Goal: Task Accomplishment & Management: Manage account settings

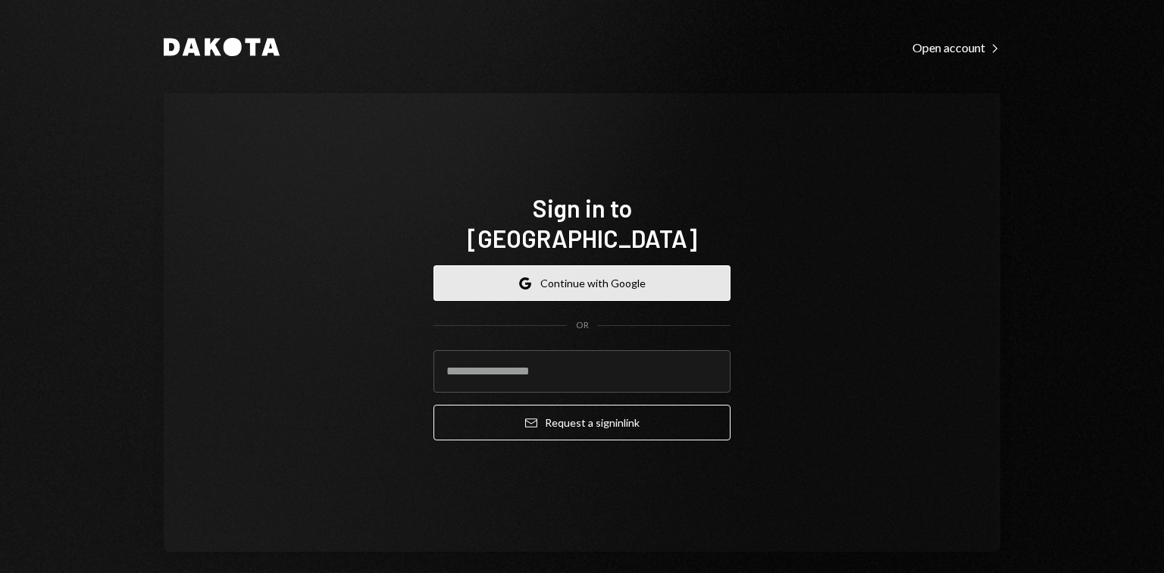
click at [589, 268] on button "Google Continue with Google" at bounding box center [581, 283] width 297 height 36
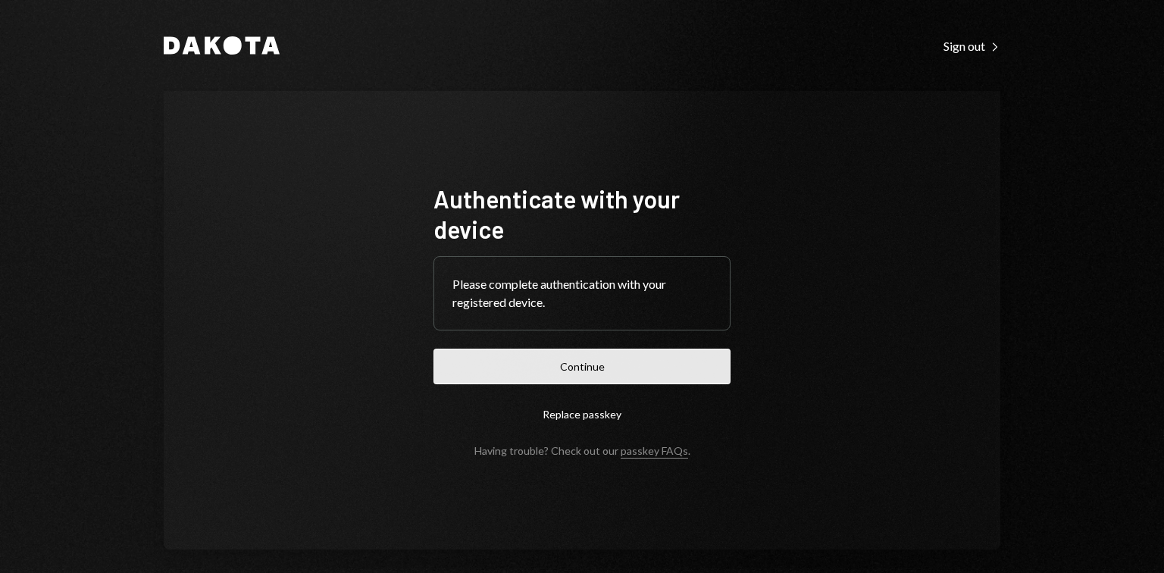
click at [595, 355] on button "Continue" at bounding box center [581, 366] width 297 height 36
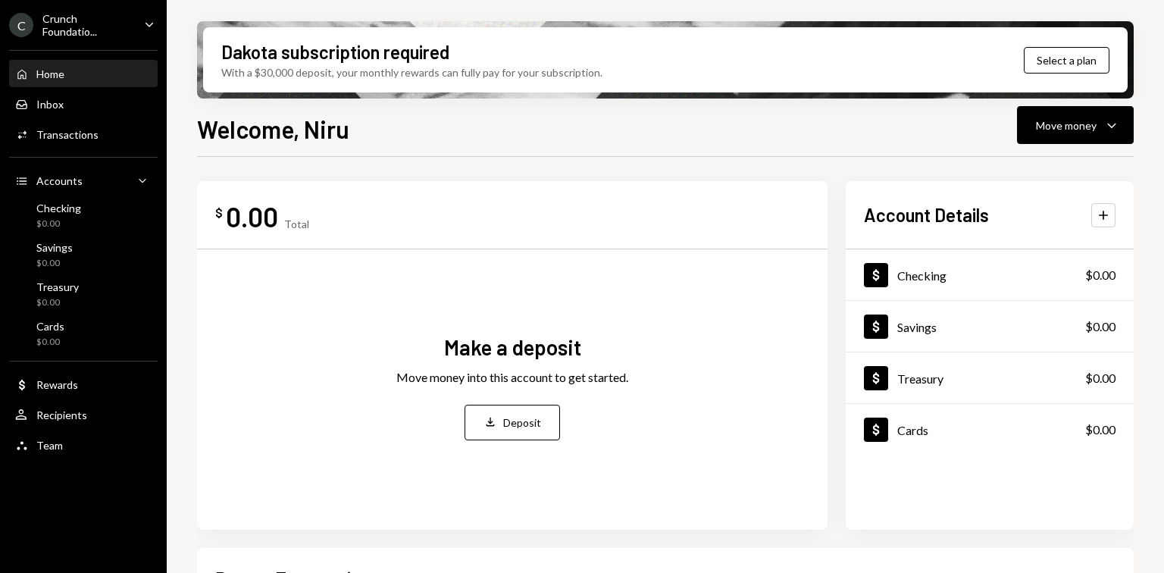
click at [145, 20] on icon "Caret Down" at bounding box center [149, 24] width 17 height 17
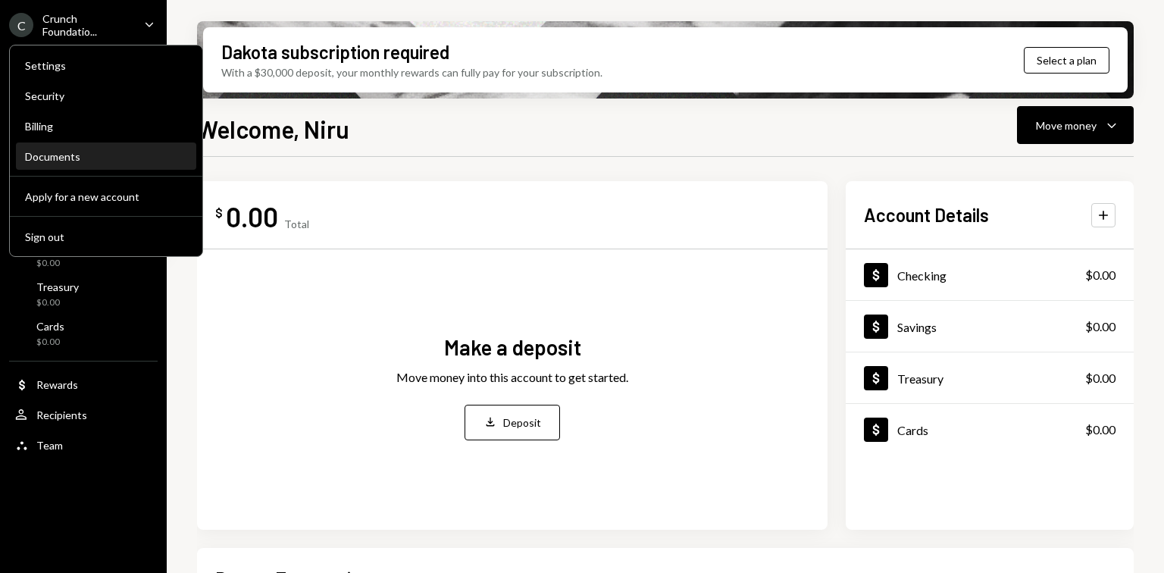
click at [71, 152] on div "Documents" at bounding box center [106, 156] width 162 height 13
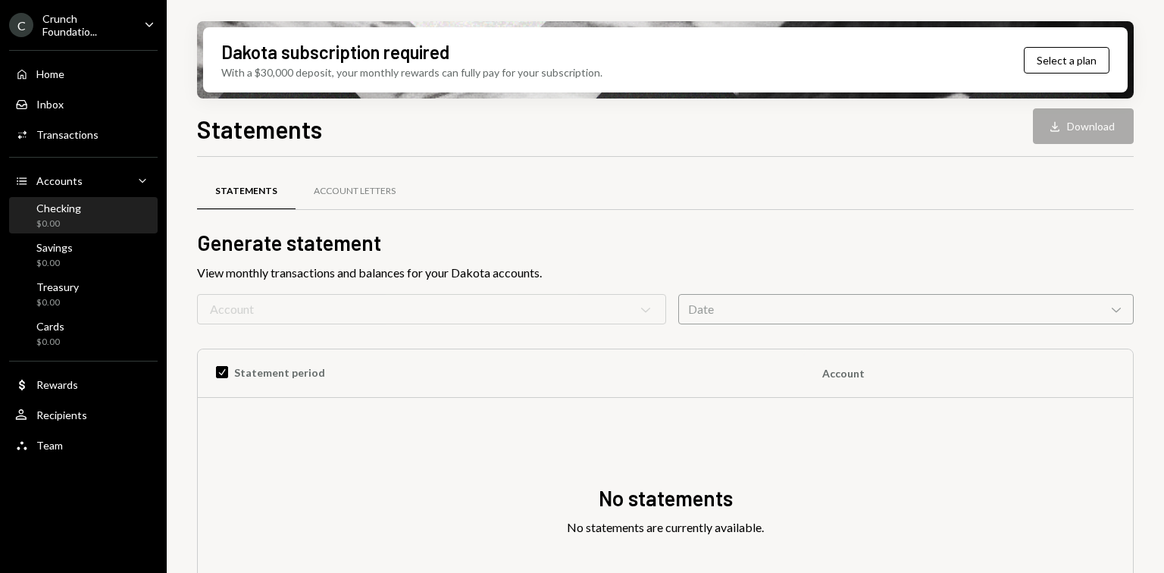
click at [83, 211] on div "Checking $0.00" at bounding box center [83, 215] width 136 height 29
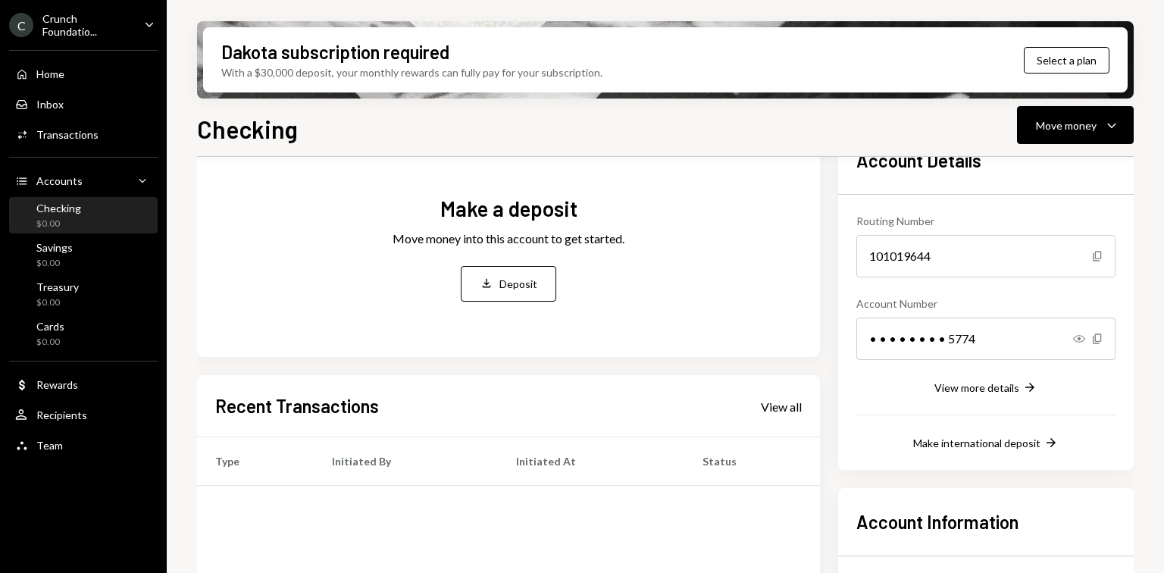
scroll to position [79, 0]
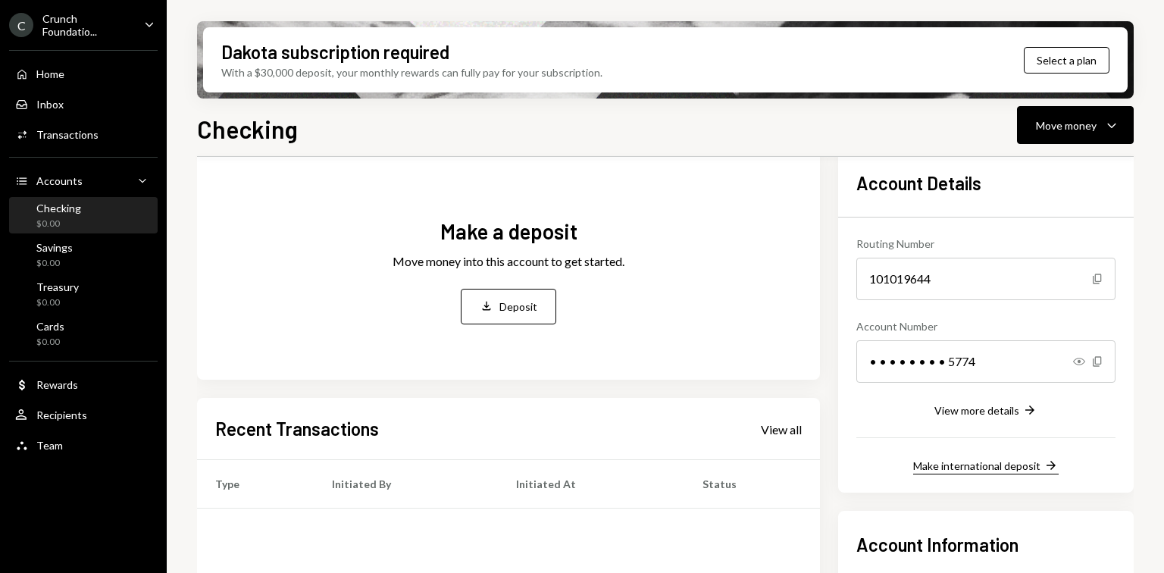
click at [1014, 470] on div "Make international deposit" at bounding box center [976, 465] width 127 height 13
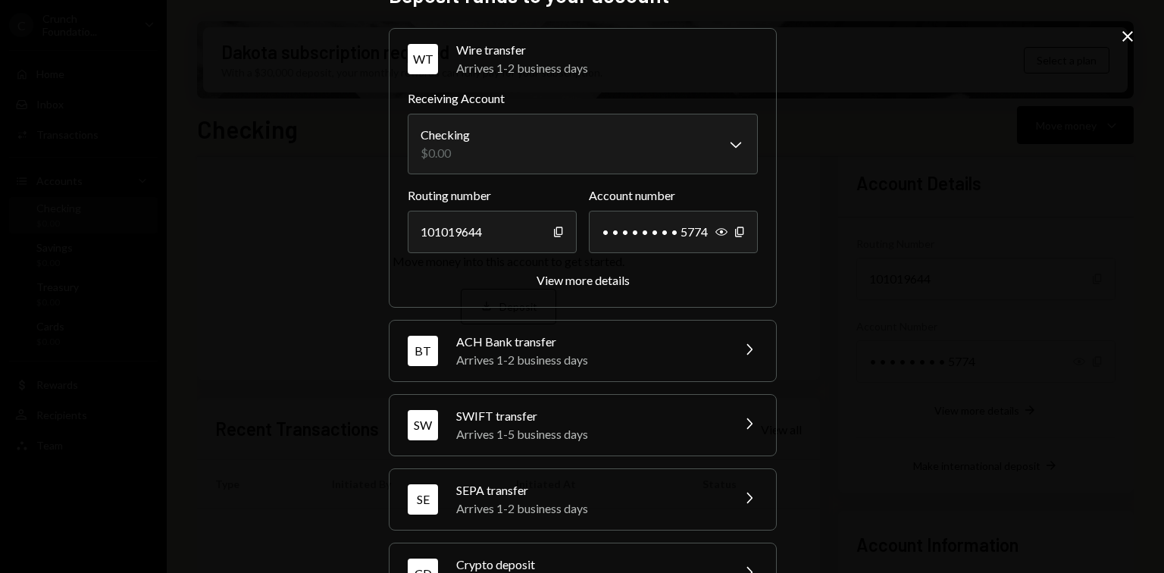
scroll to position [0, 0]
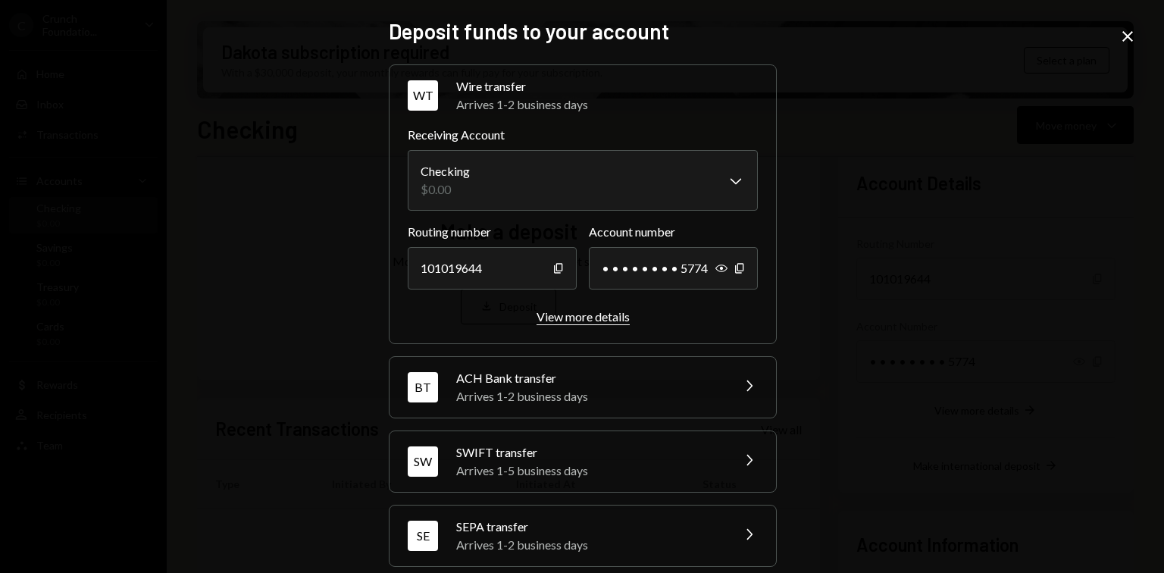
click at [564, 323] on div "View more details" at bounding box center [582, 316] width 93 height 14
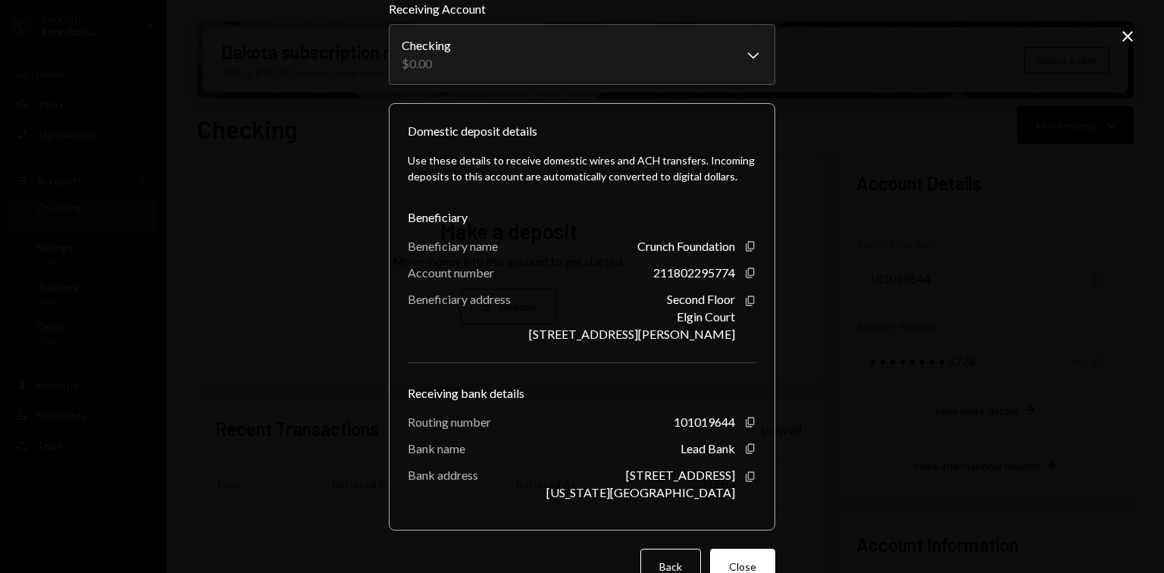
scroll to position [103, 0]
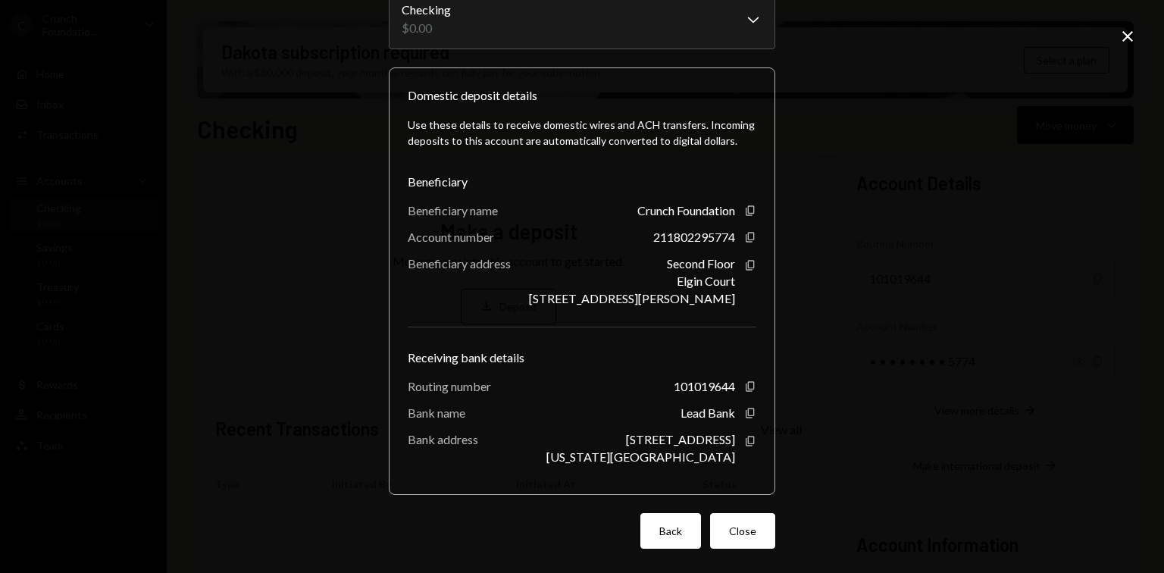
click at [661, 537] on button "Back" at bounding box center [670, 531] width 61 height 36
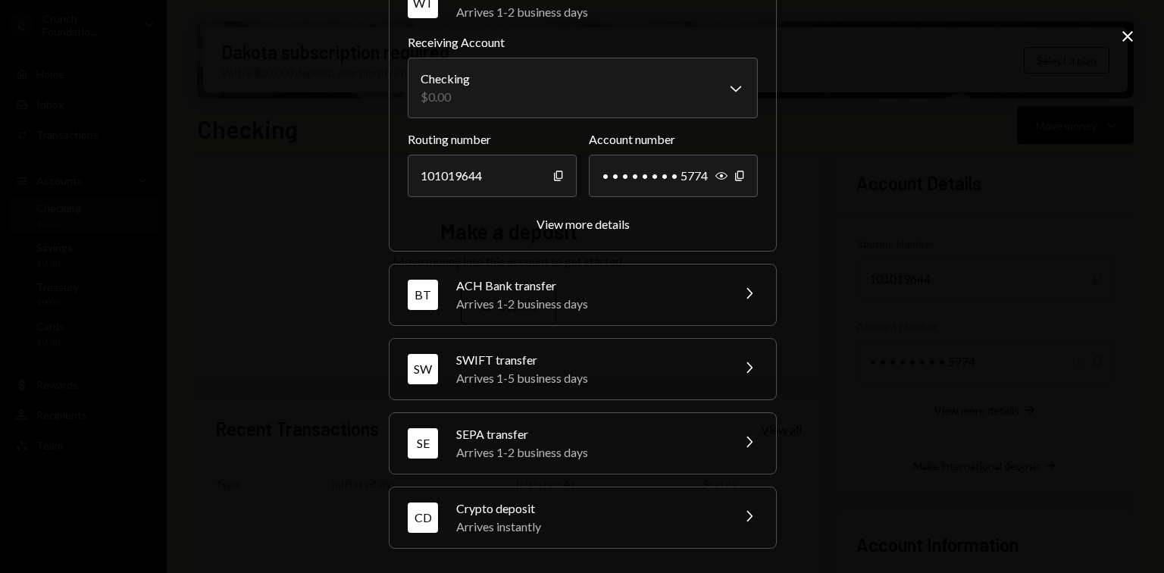
scroll to position [92, 0]
click at [739, 364] on icon "Chevron Right" at bounding box center [748, 367] width 18 height 18
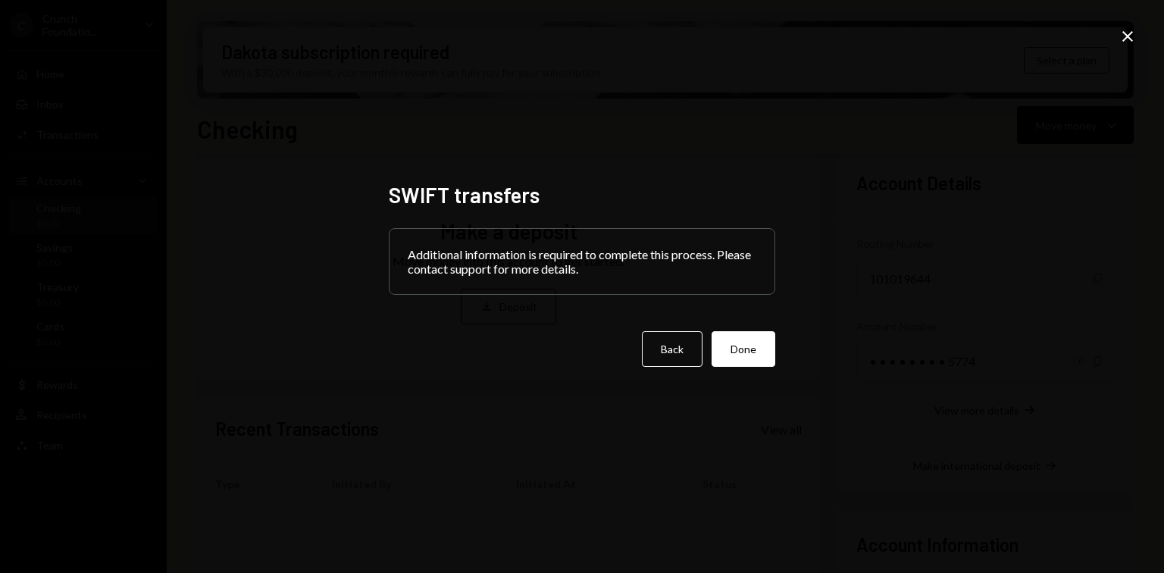
scroll to position [0, 0]
click at [678, 355] on button "Back" at bounding box center [672, 349] width 61 height 36
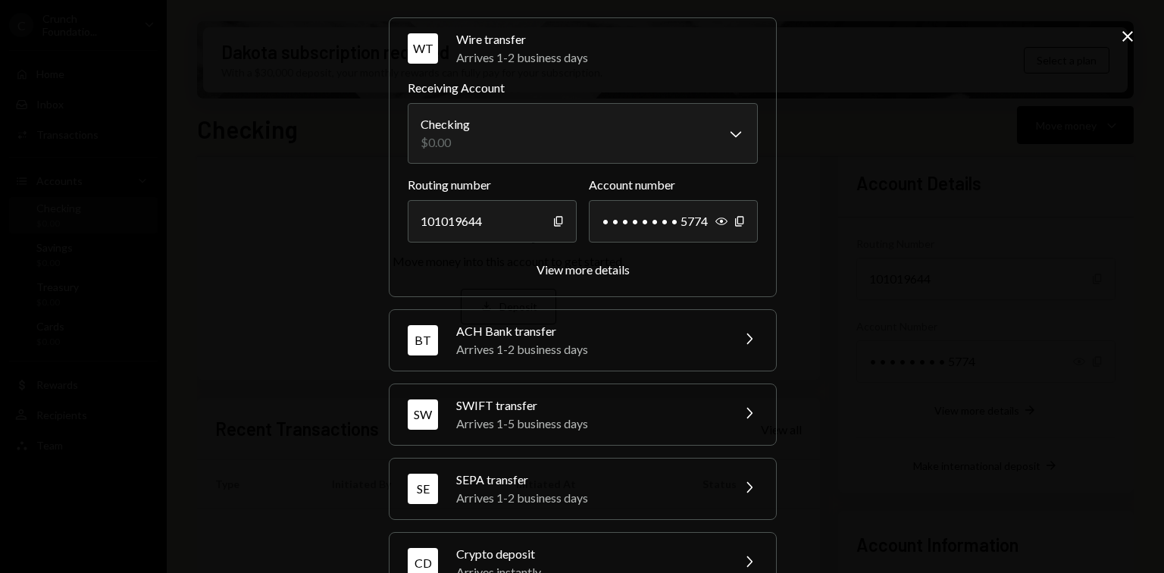
scroll to position [92, 0]
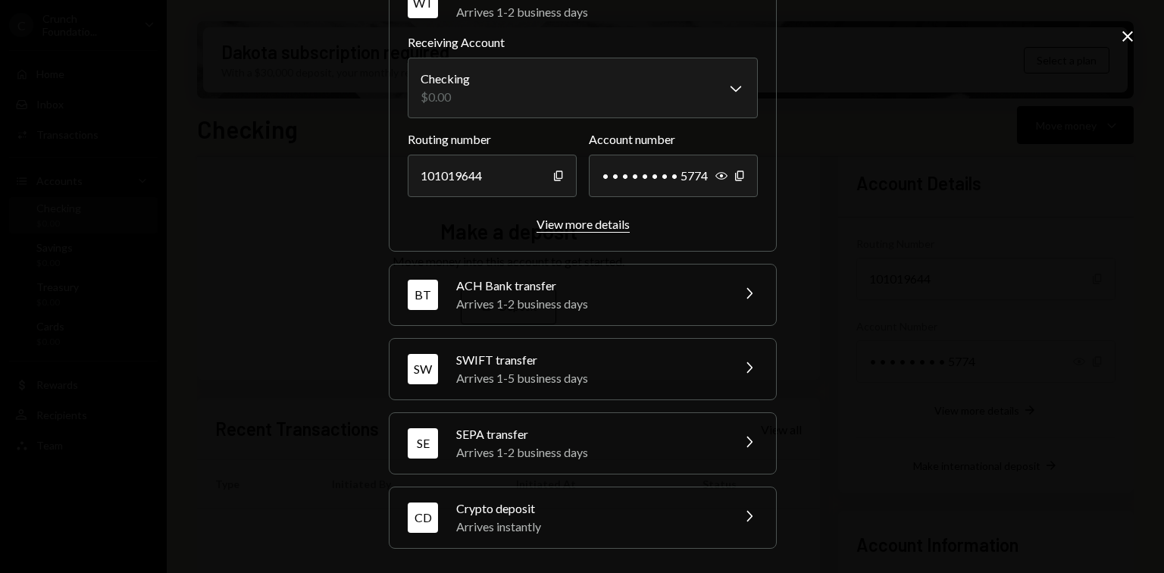
click at [592, 226] on div "View more details" at bounding box center [582, 224] width 93 height 14
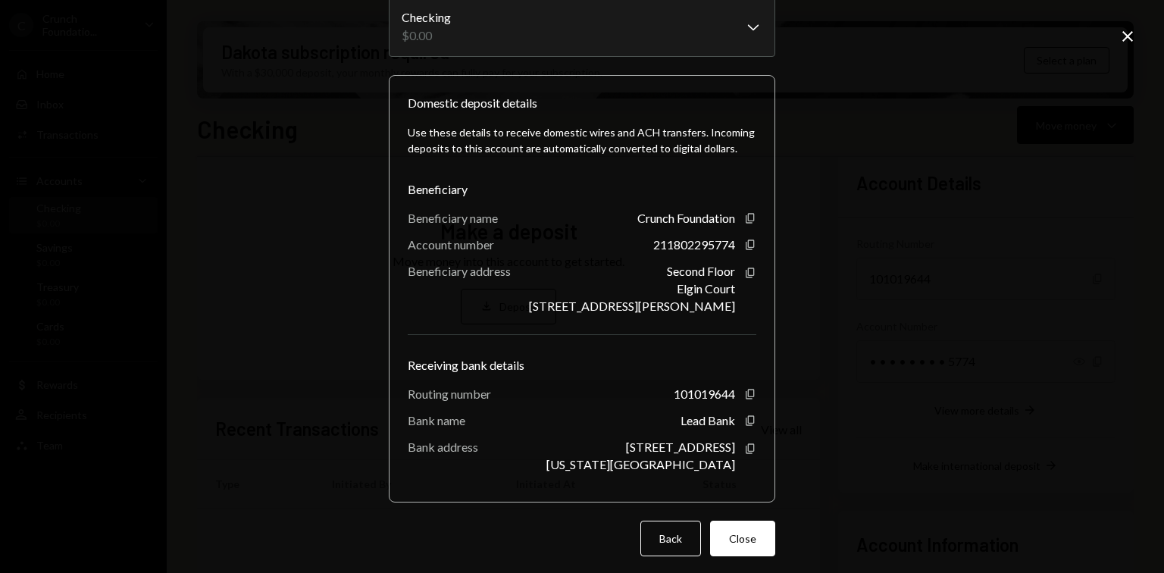
click at [608, 276] on div "[GEOGRAPHIC_DATA][STREET_ADDRESS][PERSON_NAME]" at bounding box center [632, 288] width 206 height 49
click at [1124, 36] on icon "Close" at bounding box center [1127, 36] width 18 height 18
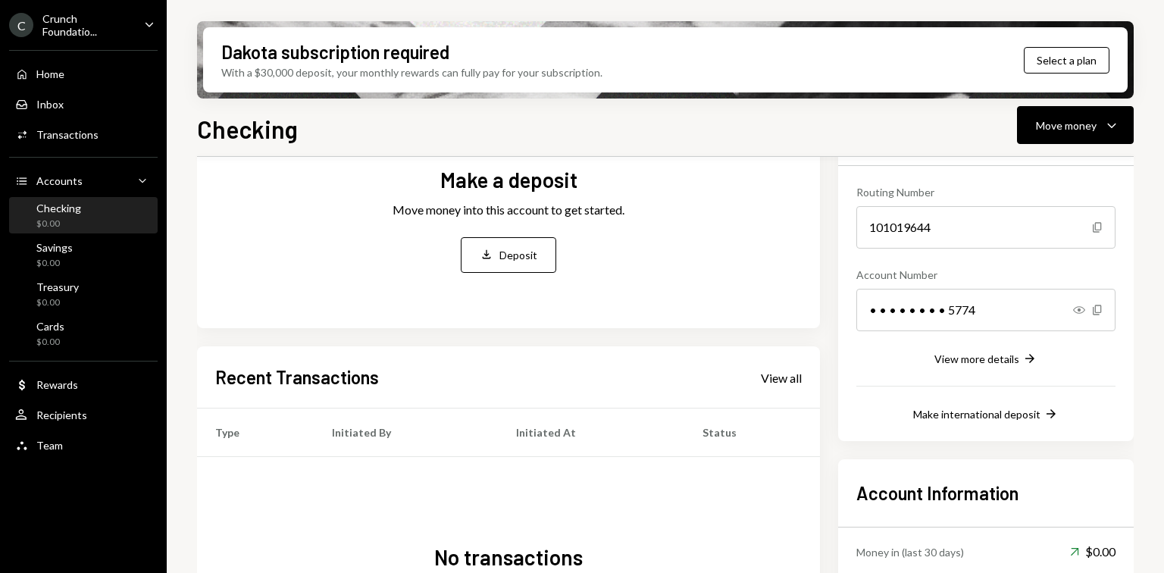
scroll to position [117, 0]
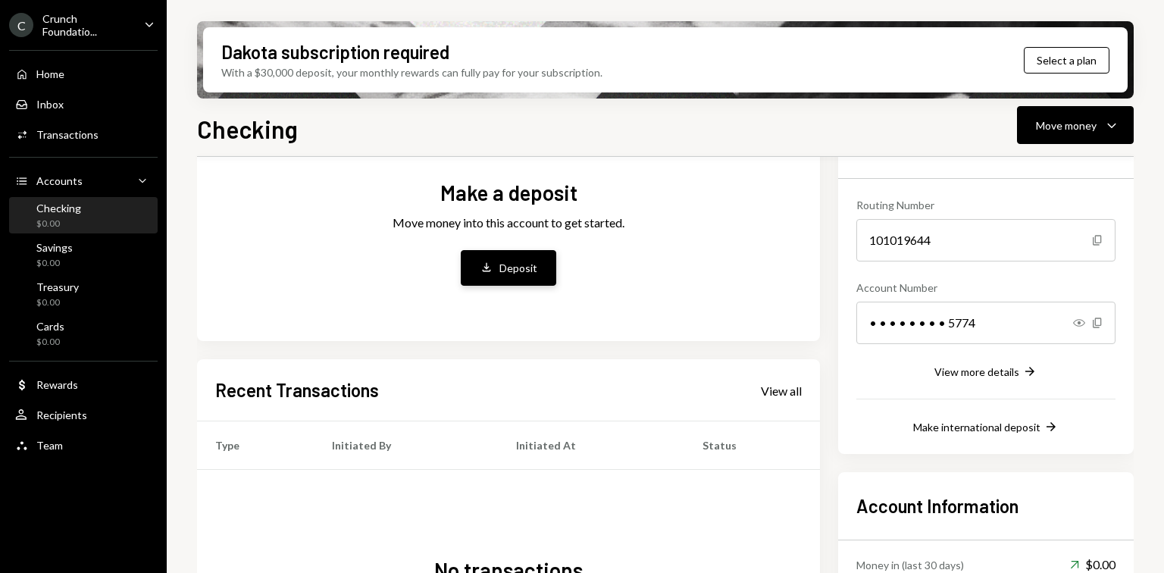
click at [539, 271] on button "Deposit Deposit" at bounding box center [508, 268] width 95 height 36
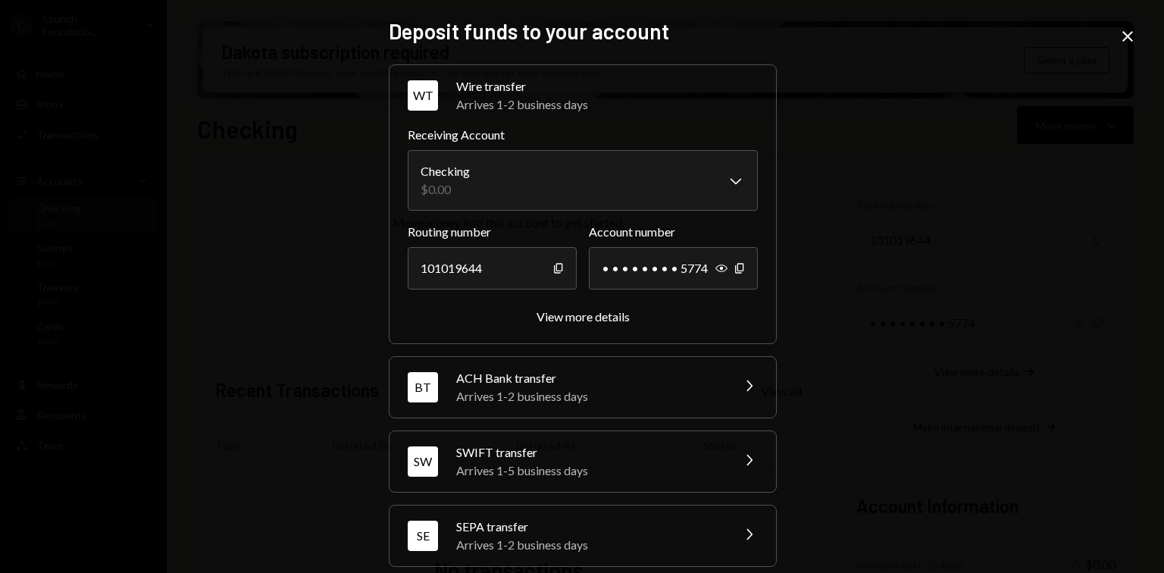
click at [1129, 33] on icon "Close" at bounding box center [1127, 36] width 18 height 18
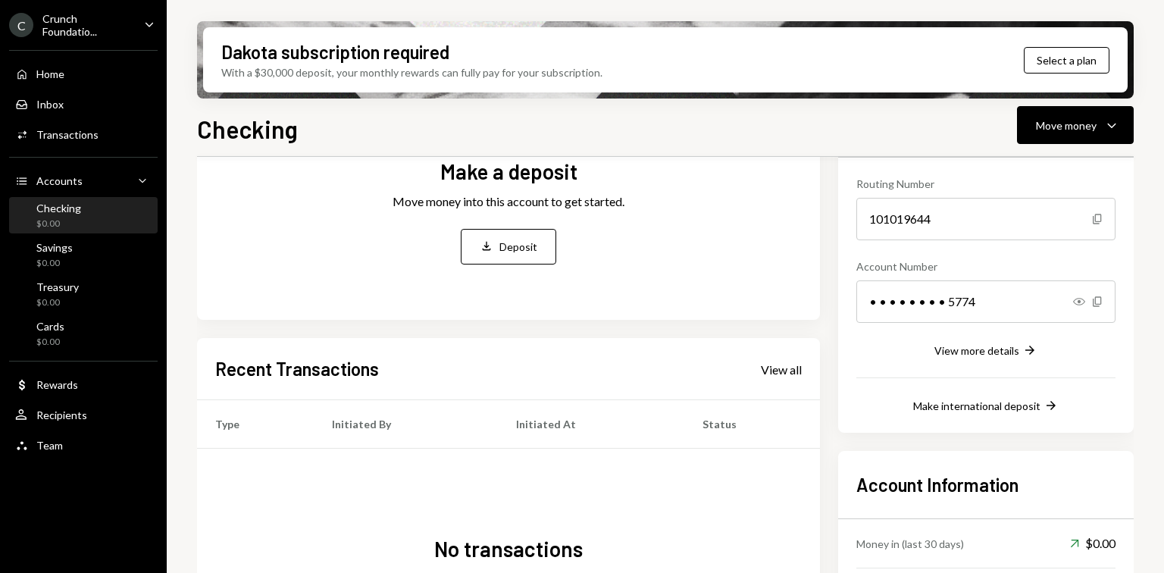
scroll to position [0, 0]
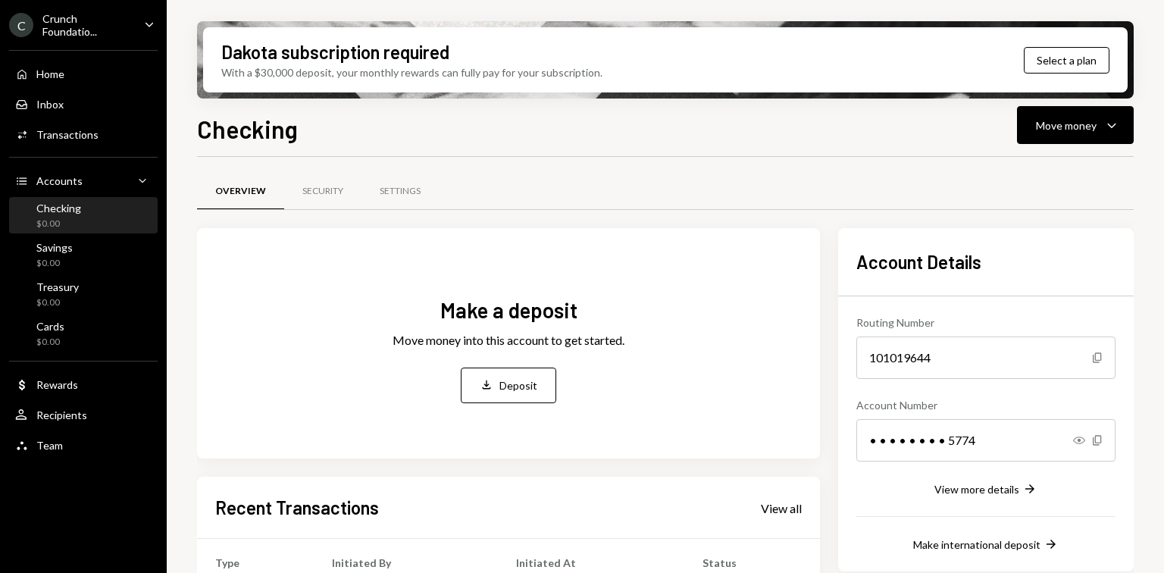
click at [143, 22] on icon "Caret Down" at bounding box center [149, 24] width 17 height 17
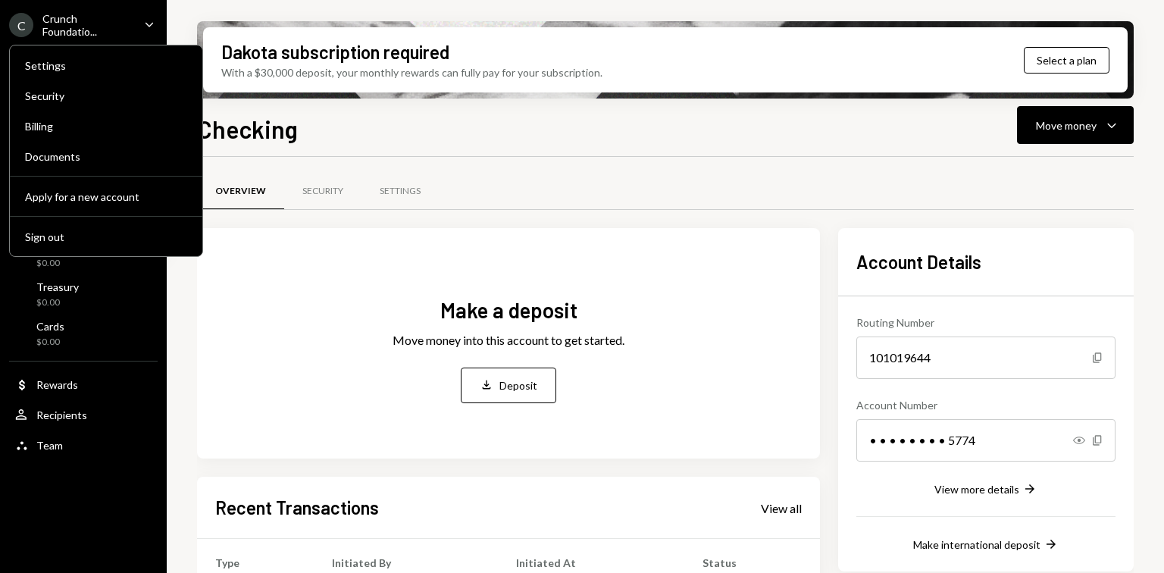
click at [255, 340] on div "Make a deposit Move money into this account to get started. Deposit Deposit" at bounding box center [508, 349] width 586 height 188
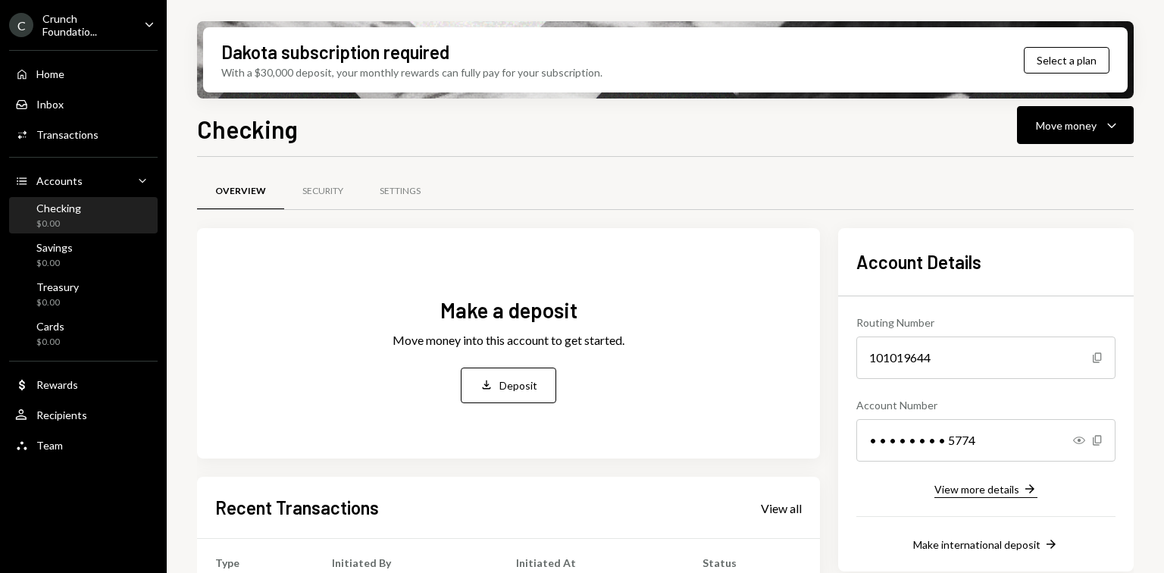
click at [994, 486] on div "View more details" at bounding box center [976, 489] width 85 height 13
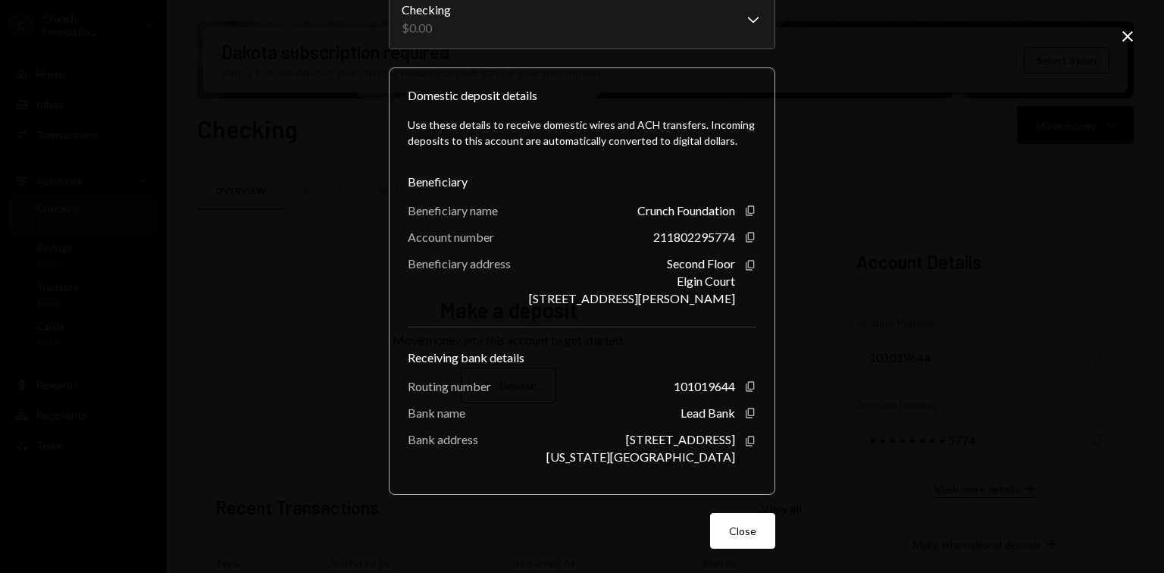
scroll to position [103, 0]
